Goal: Information Seeking & Learning: Learn about a topic

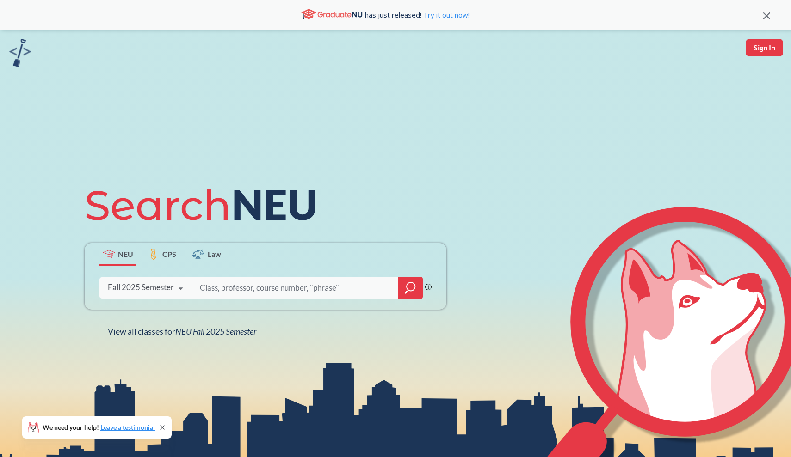
click at [178, 286] on icon at bounding box center [181, 289] width 18 height 26
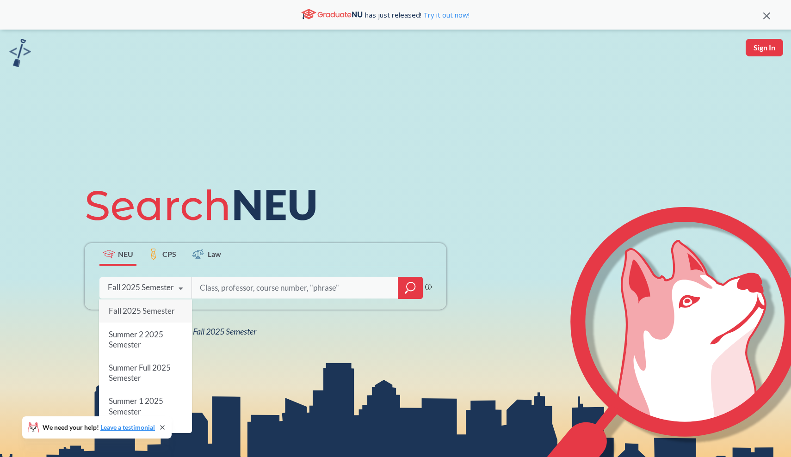
click at [162, 319] on div "Fall 2025 Semester" at bounding box center [145, 311] width 93 height 23
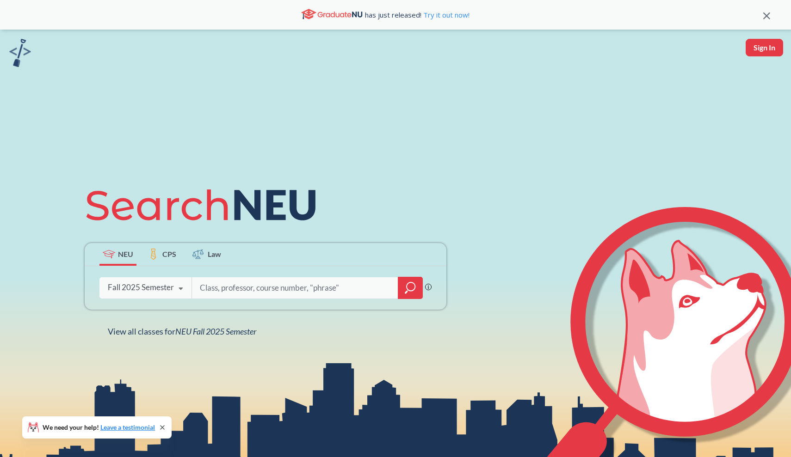
click at [224, 282] on input "search" at bounding box center [295, 287] width 192 height 19
click at [166, 254] on span "CPS" at bounding box center [169, 254] width 14 height 11
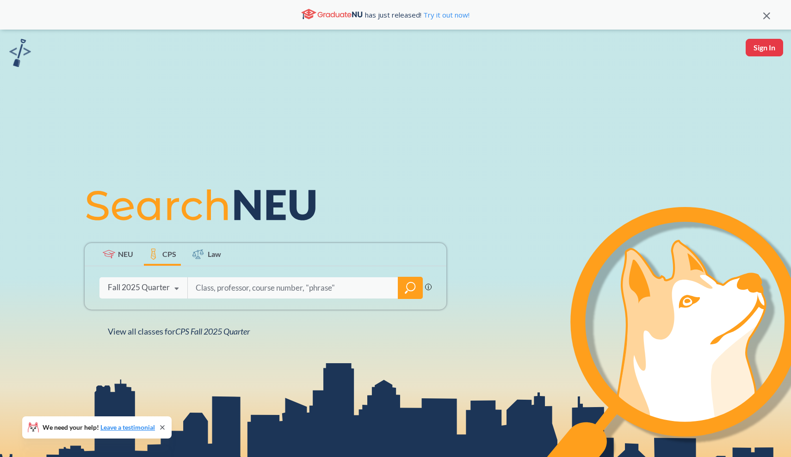
click at [156, 292] on div "Fall 2025 Quarter" at bounding box center [139, 288] width 62 height 10
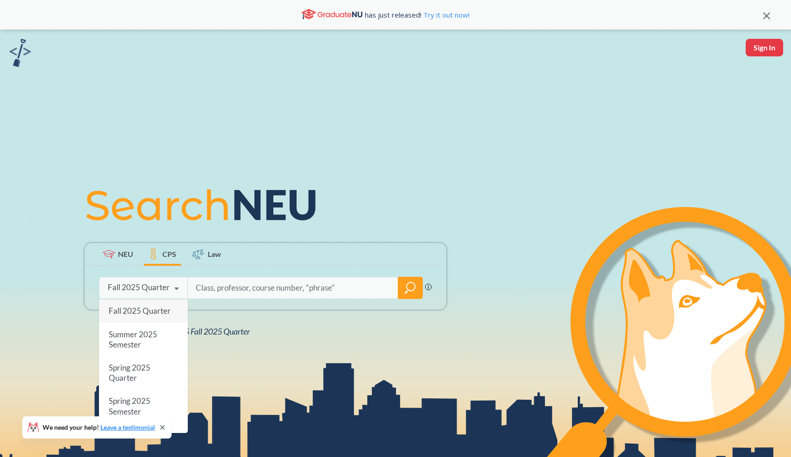
click at [160, 306] on div "Fall 2025 Quarter" at bounding box center [143, 311] width 89 height 23
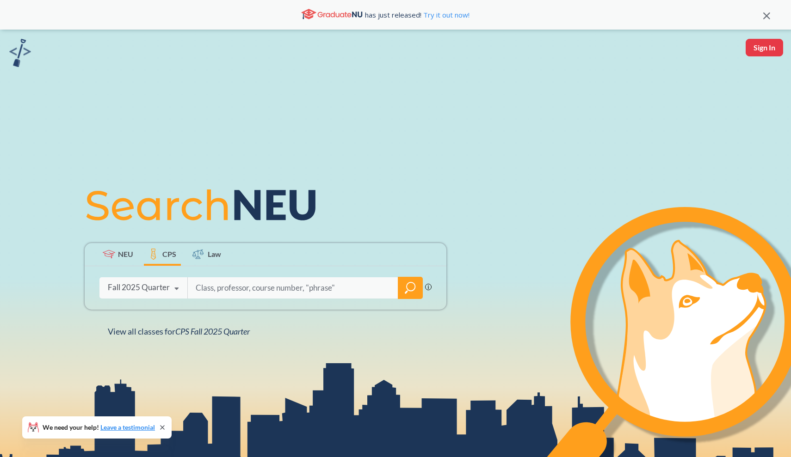
click at [227, 286] on input "search" at bounding box center [293, 287] width 197 height 19
type input "statistics"
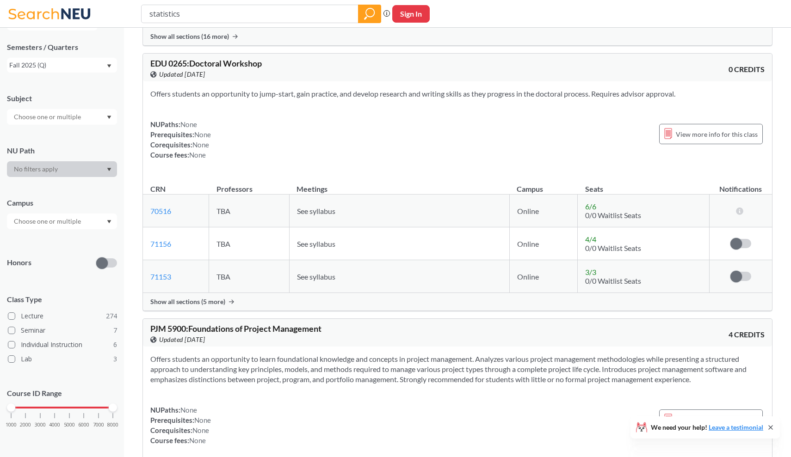
scroll to position [25, 0]
click at [76, 217] on input "text" at bounding box center [48, 221] width 78 height 11
click at [80, 268] on span "( 177 )" at bounding box center [87, 268] width 15 height 8
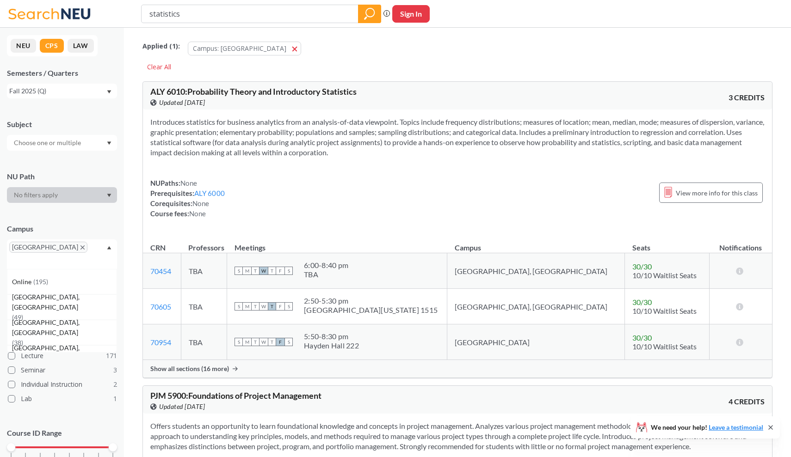
click at [104, 141] on div at bounding box center [62, 143] width 110 height 16
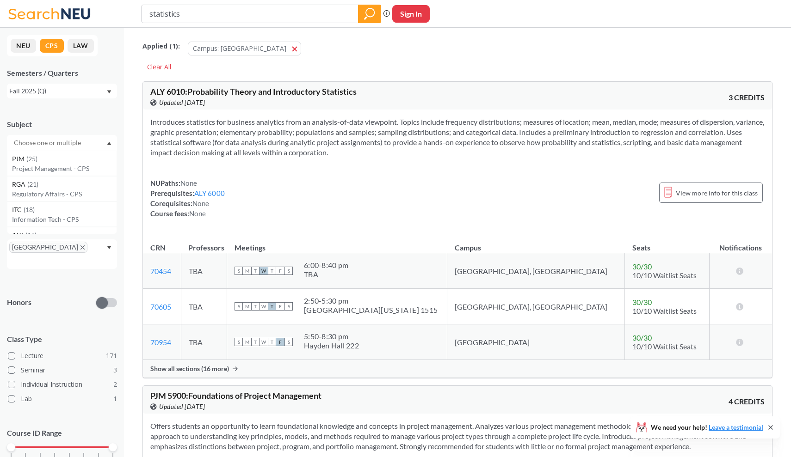
click at [81, 114] on div "Subject PJM ( 25 ) Project Management - CPS RGA ( 21 ) Regulatory Affairs - CPS…" at bounding box center [62, 130] width 110 height 41
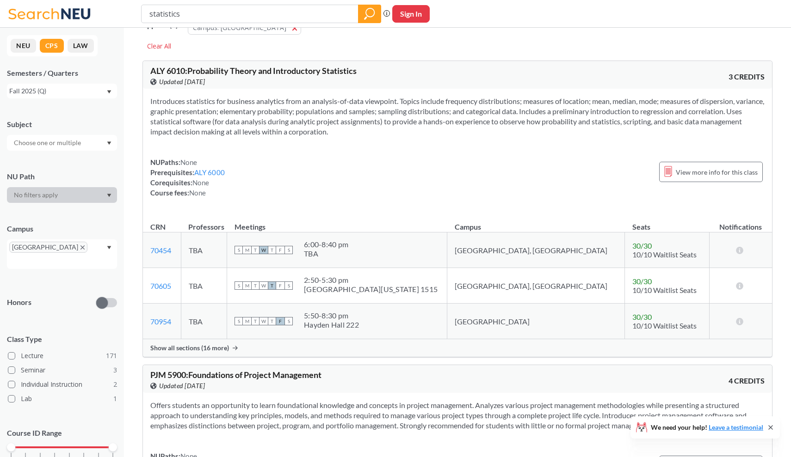
scroll to position [27, 0]
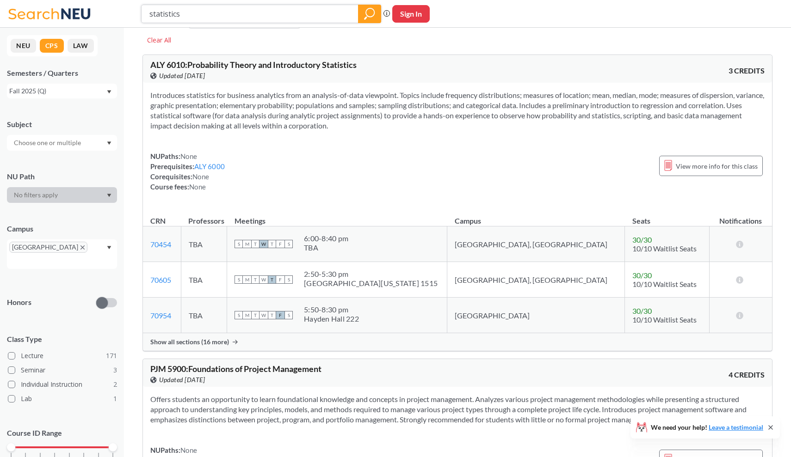
click at [194, 16] on input "statistics" at bounding box center [249, 14] width 203 height 16
type input "statistics 1"
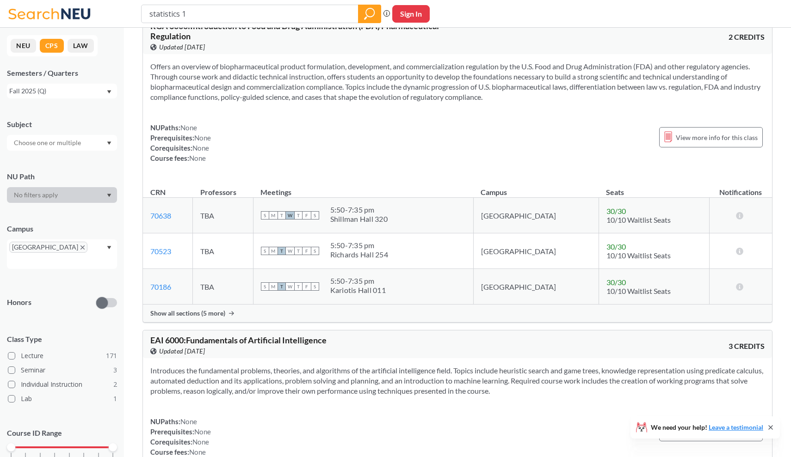
scroll to position [1472, 0]
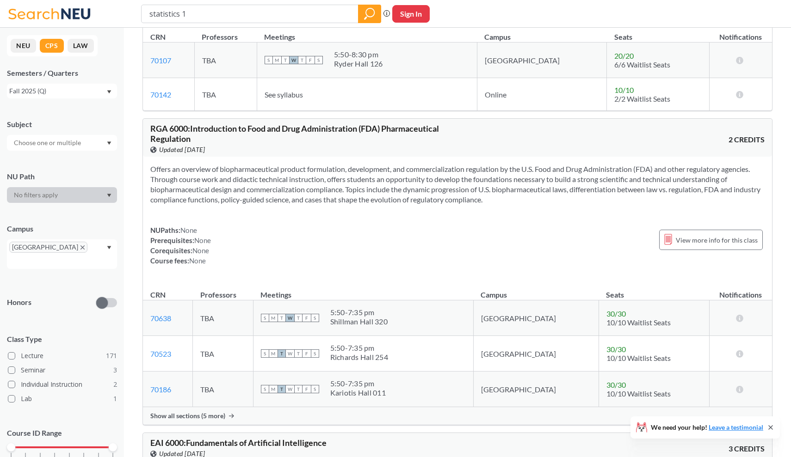
click at [193, 8] on input "statistics 1" at bounding box center [249, 14] width 203 height 16
type input "physiology"
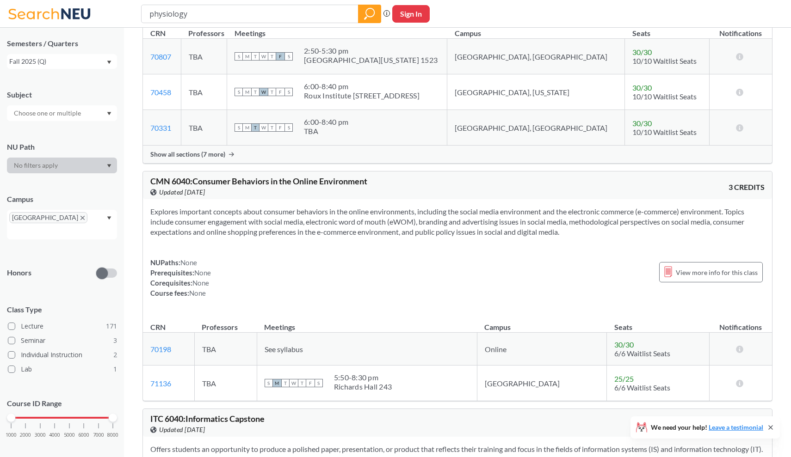
scroll to position [29, 0]
click at [25, 322] on input "Lecture 171" at bounding box center [24, 325] width 7 height 7
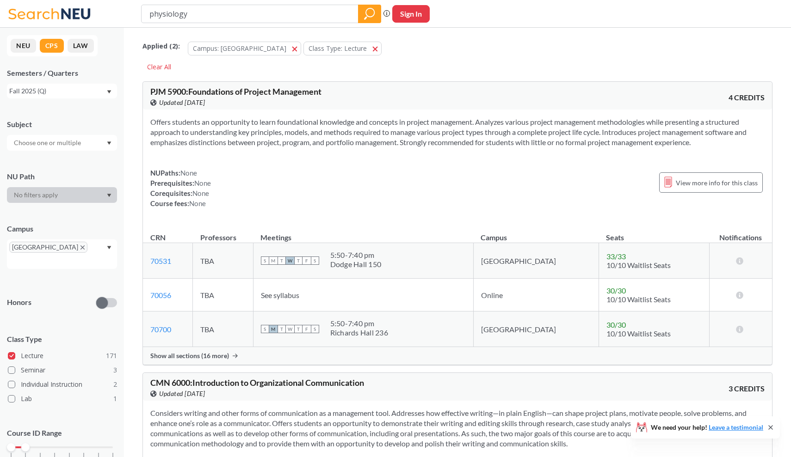
drag, startPoint x: 112, startPoint y: 439, endPoint x: 29, endPoint y: 441, distance: 83.3
click at [29, 444] on div "1000 2000 3000 4000 5000 6000 7000 8000" at bounding box center [62, 465] width 110 height 42
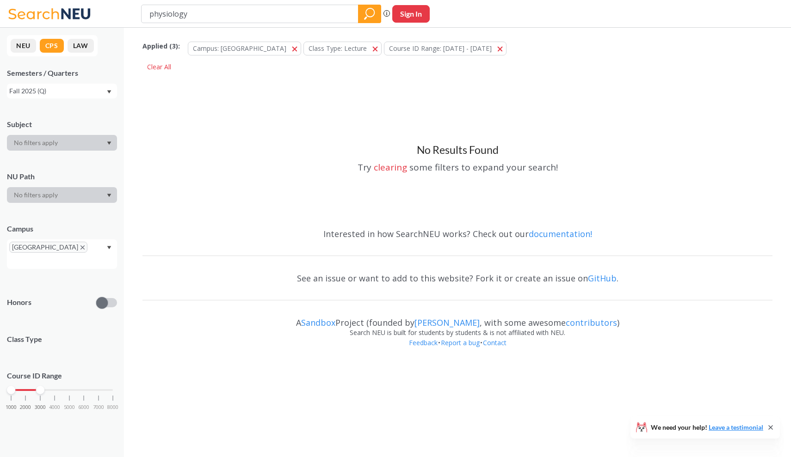
drag, startPoint x: 24, startPoint y: 380, endPoint x: 42, endPoint y: 380, distance: 18.0
click at [42, 386] on div at bounding box center [40, 390] width 8 height 8
